Goal: Check status: Check status

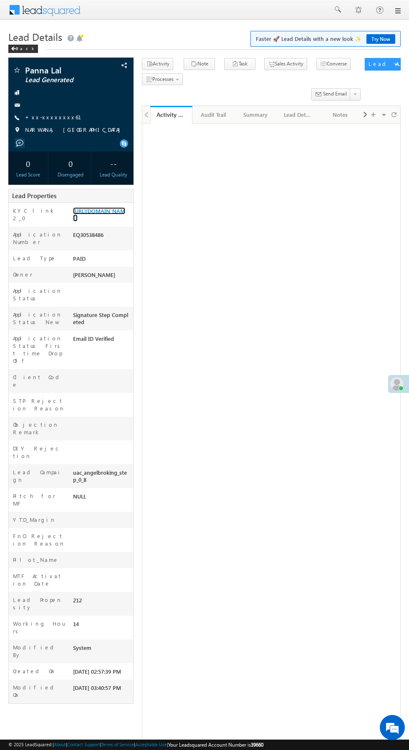
click at [105, 222] on link "https://angelbroking1-pk3em7sa.customui-test.leadsquared.com?leadId=07c35faf-5e…" at bounding box center [99, 214] width 52 height 14
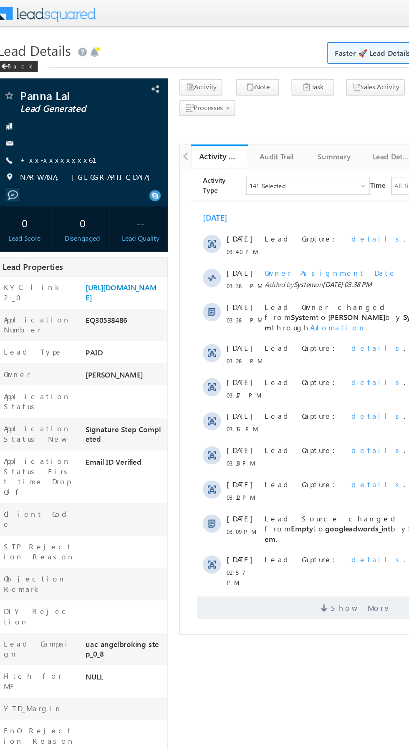
click at [54, 121] on link "+xx-xxxxxxxx61" at bounding box center [58, 117] width 66 height 7
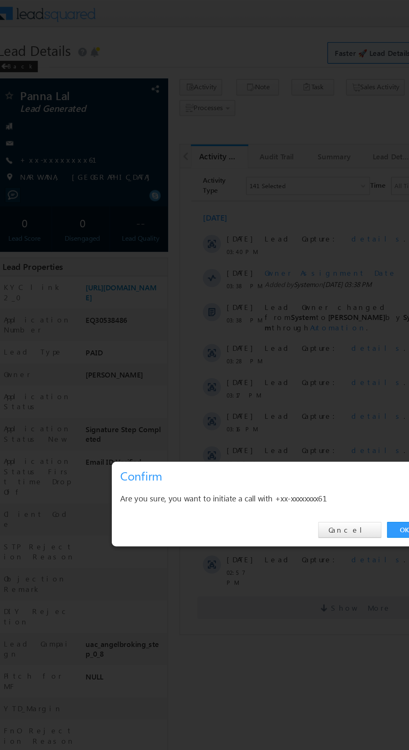
click at [295, 386] on link "OK" at bounding box center [306, 389] width 25 height 12
